Goal: Find specific page/section: Find specific page/section

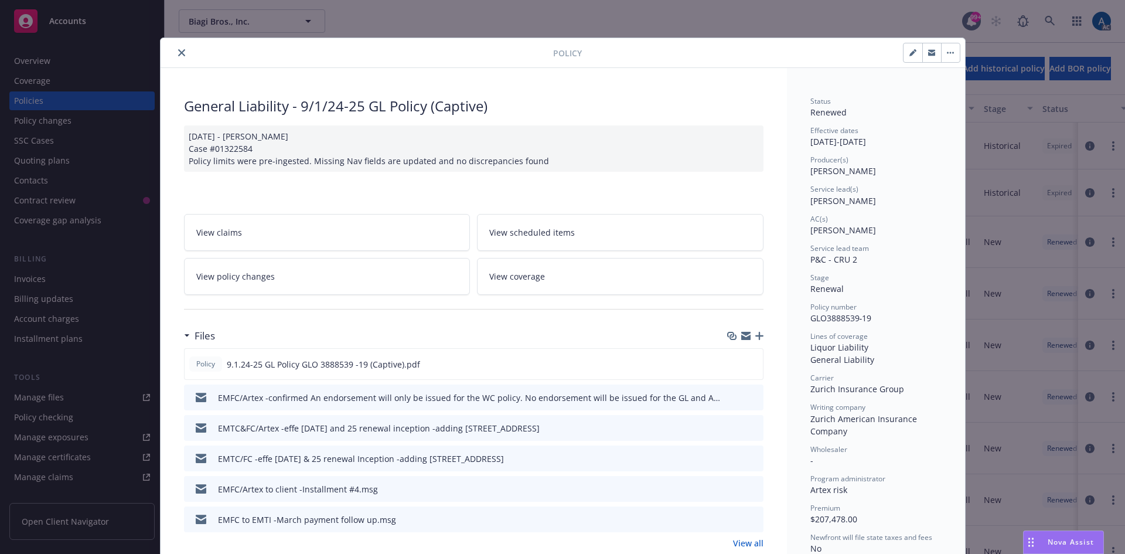
scroll to position [35, 0]
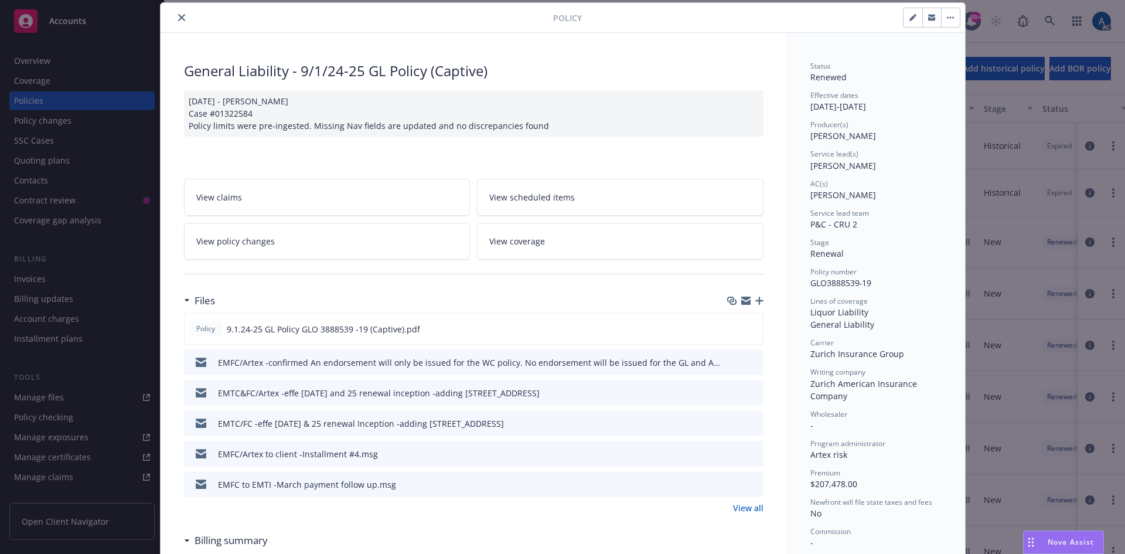
click at [178, 15] on icon "close" at bounding box center [181, 17] width 7 height 7
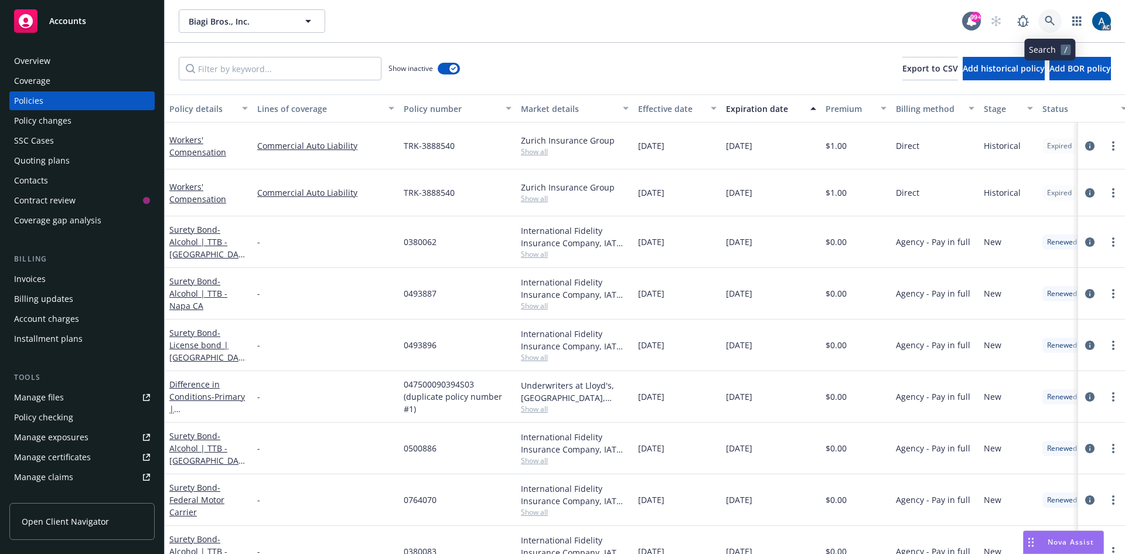
click at [1049, 22] on icon at bounding box center [1050, 21] width 10 height 10
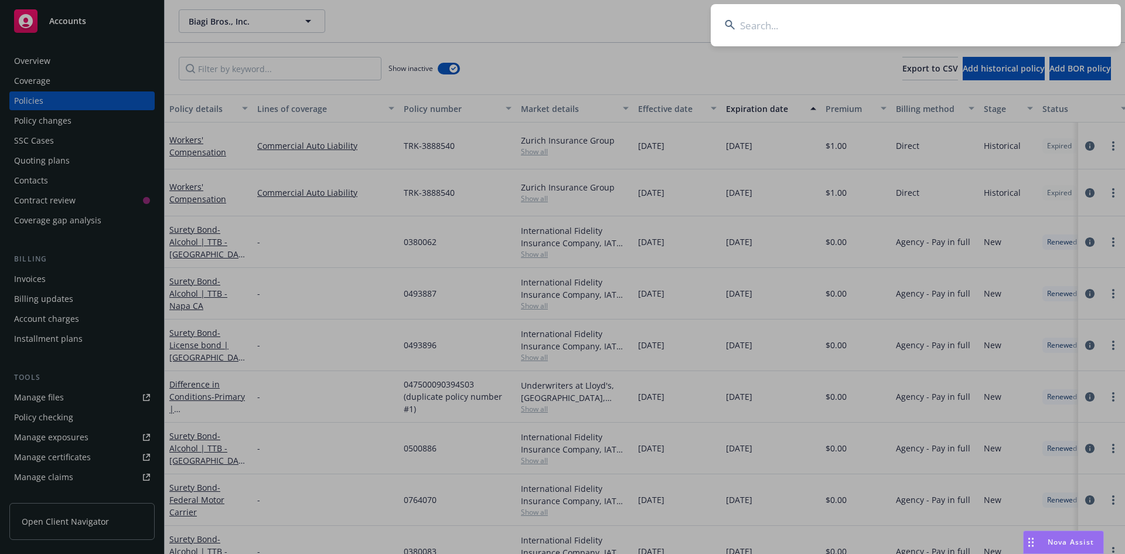
click at [966, 27] on input at bounding box center [916, 25] width 410 height 42
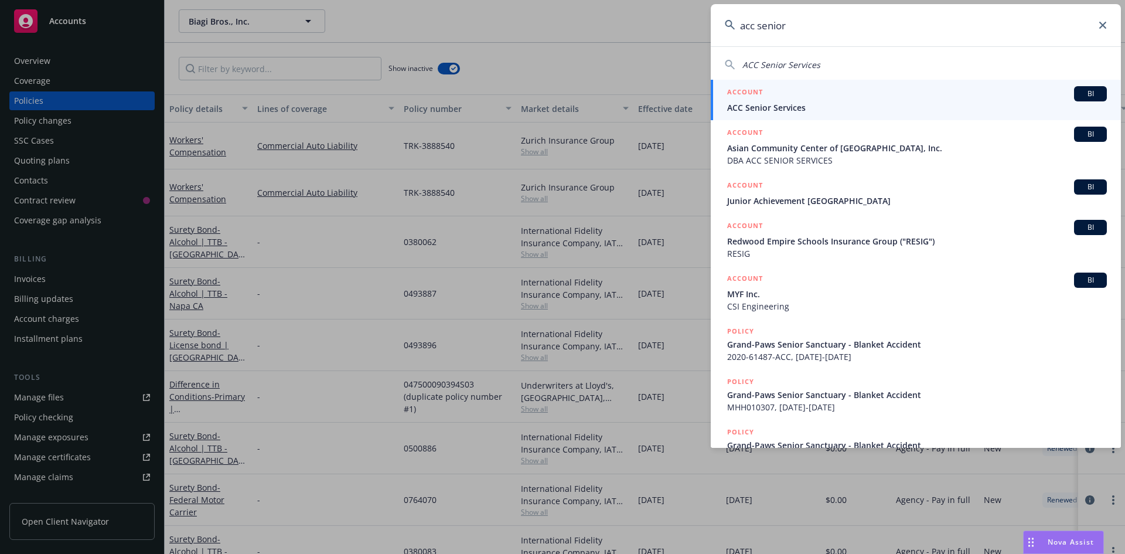
type input "acc senior"
click at [831, 101] on span "ACC Senior Services" at bounding box center [917, 107] width 380 height 12
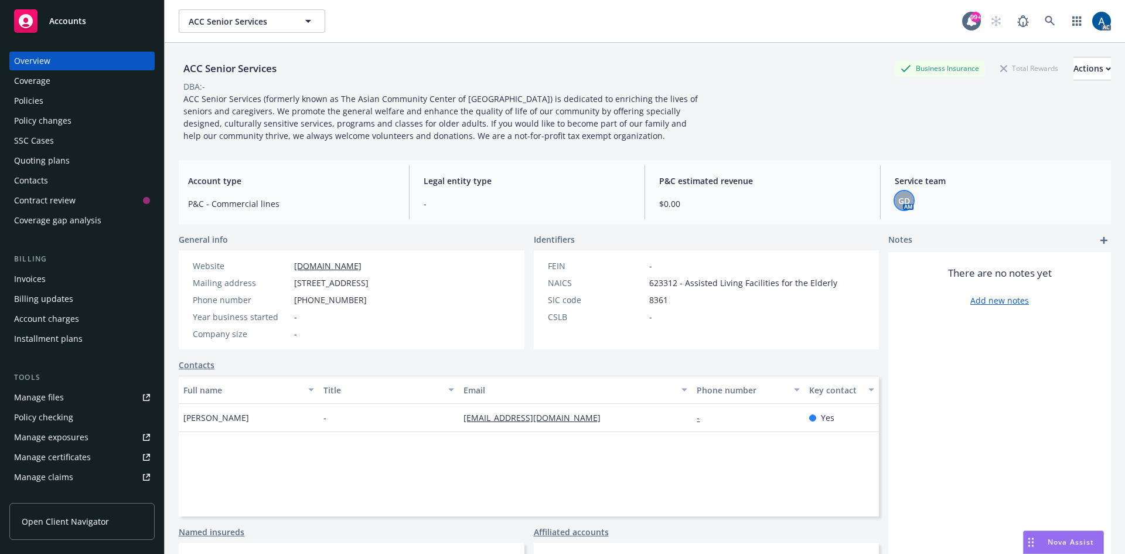
click at [899, 205] on span "GD" at bounding box center [905, 201] width 12 height 12
click at [889, 232] on icon "close" at bounding box center [890, 231] width 7 height 7
click at [35, 57] on div "Overview" at bounding box center [32, 61] width 36 height 19
click at [1045, 18] on icon at bounding box center [1050, 21] width 10 height 10
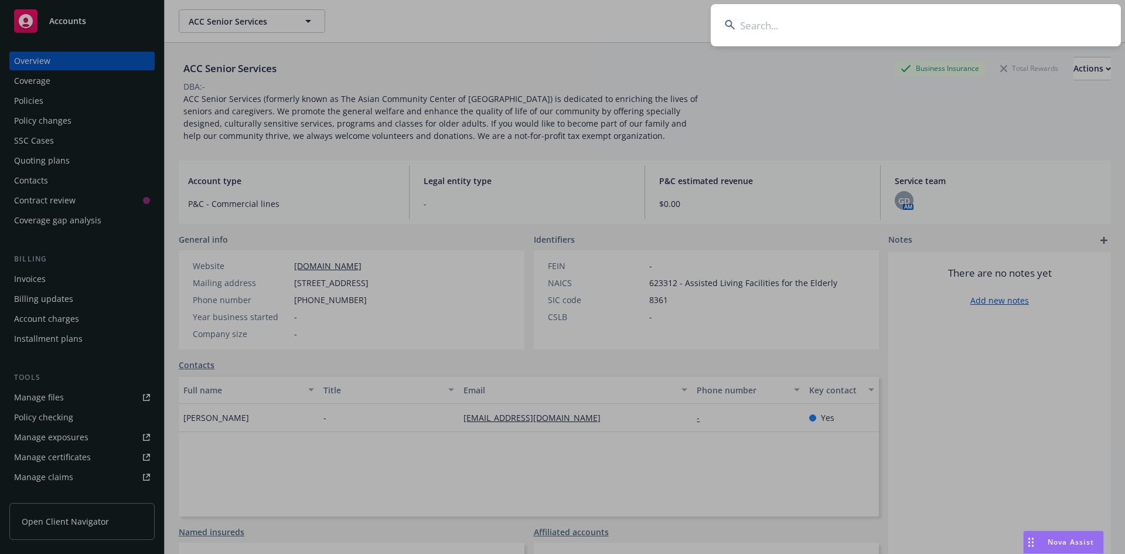
click at [871, 42] on input at bounding box center [916, 25] width 410 height 42
click at [876, 33] on input at bounding box center [916, 25] width 410 height 42
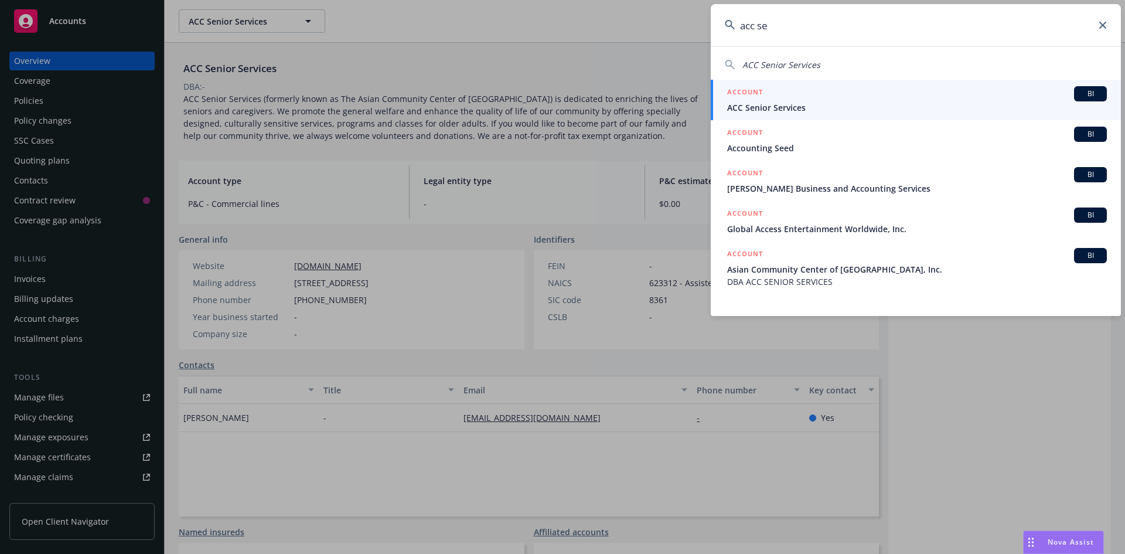
type input "acc se"
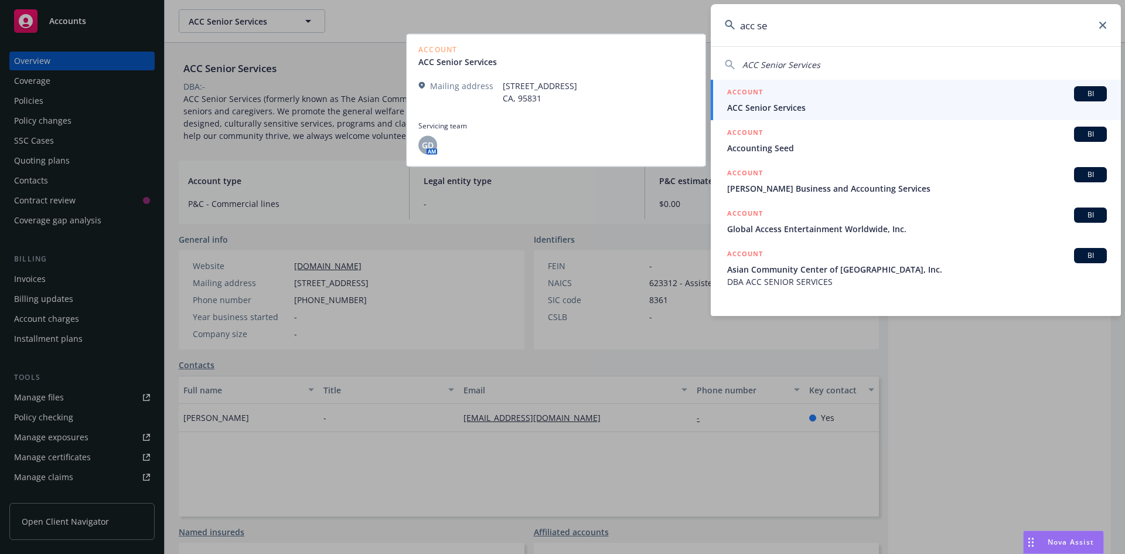
click at [862, 103] on span "ACC Senior Services" at bounding box center [917, 107] width 380 height 12
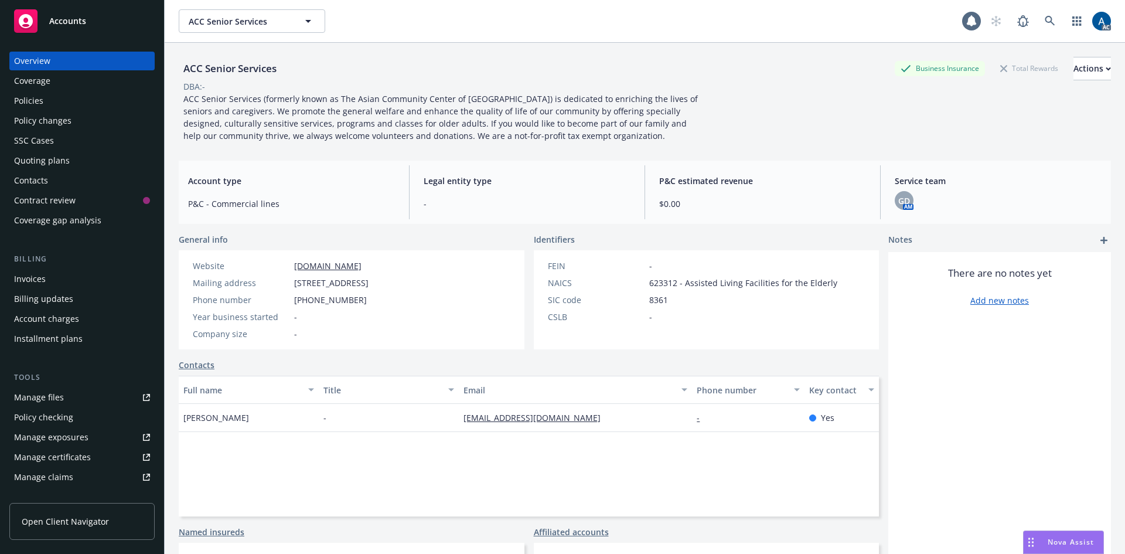
scroll to position [96, 0]
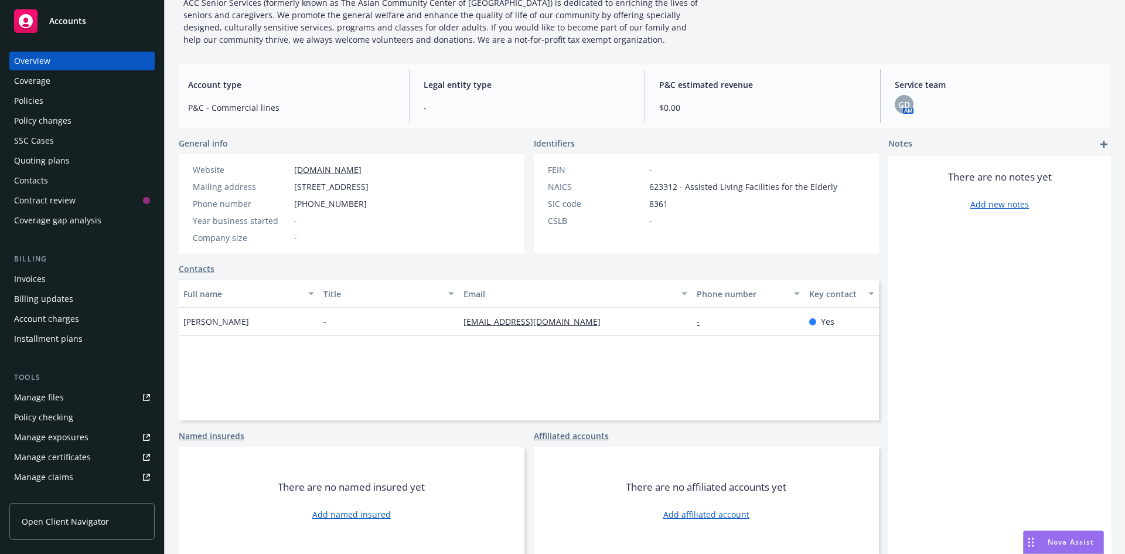
click at [36, 102] on div "Policies" at bounding box center [28, 100] width 29 height 19
